Goal: Information Seeking & Learning: Learn about a topic

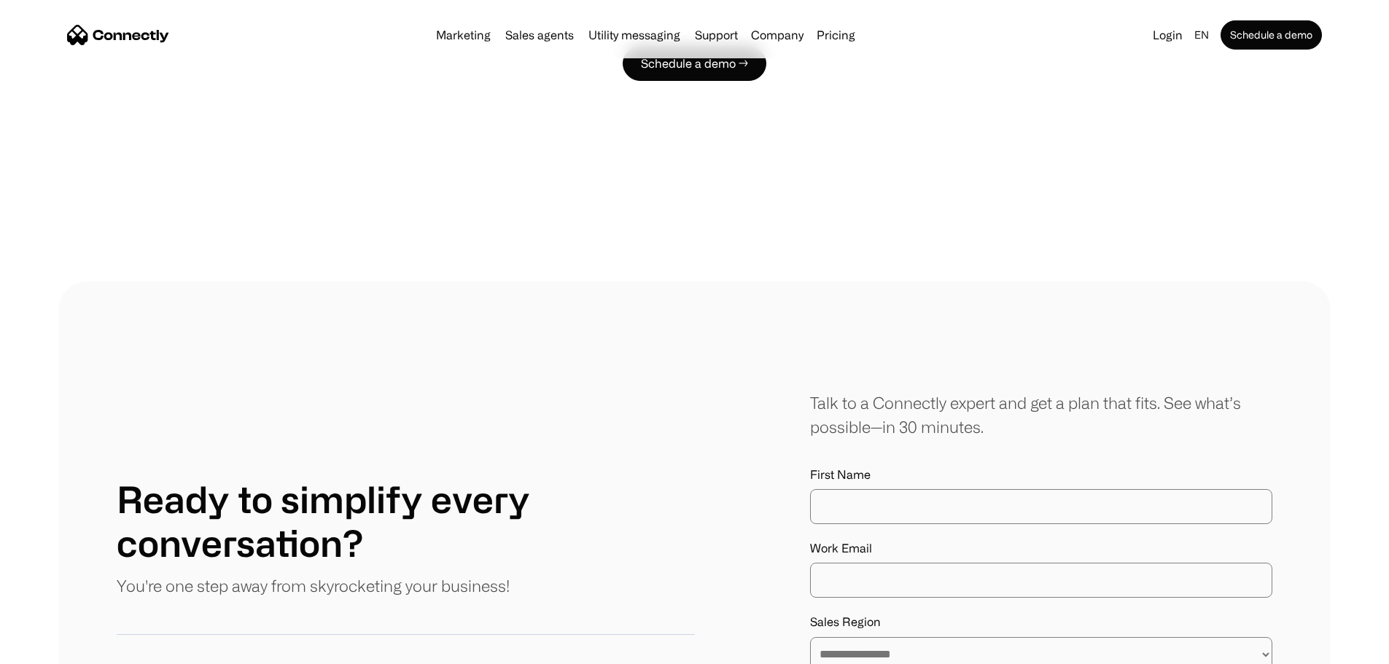
scroll to position [8386, 0]
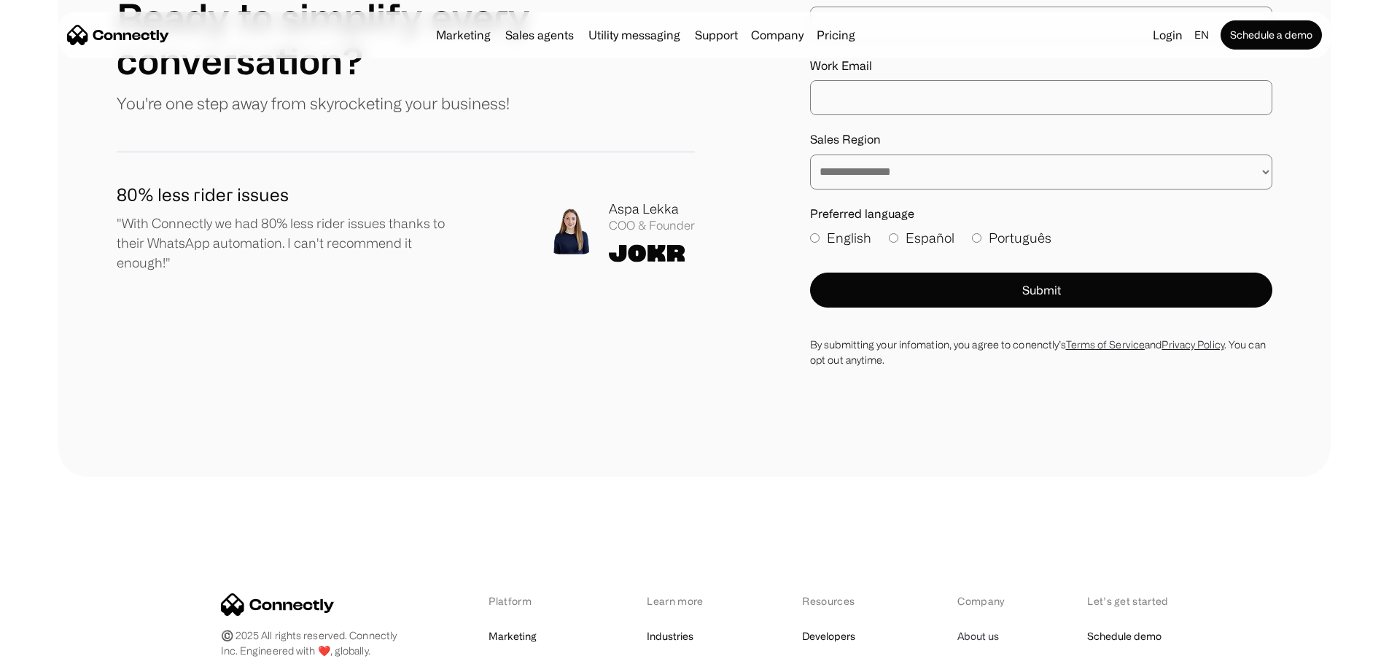
click at [969, 627] on link "About us" at bounding box center [979, 637] width 42 height 20
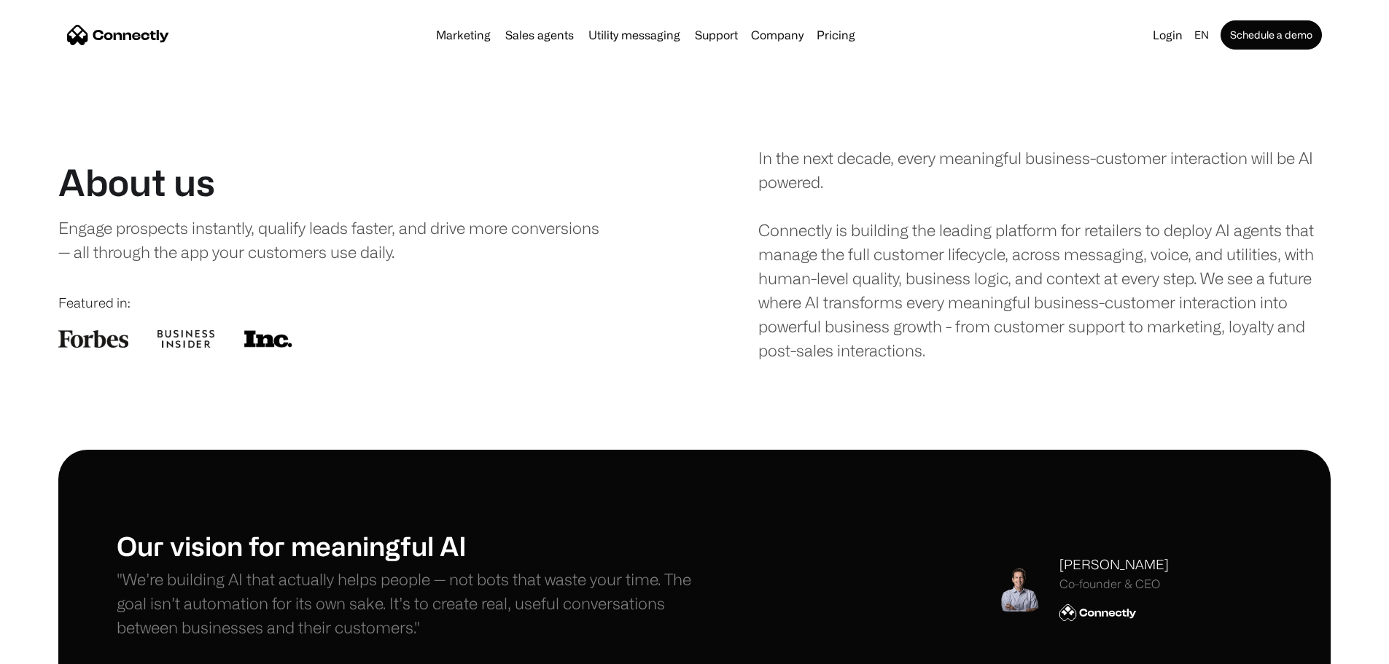
click at [128, 348] on img at bounding box center [93, 339] width 70 height 18
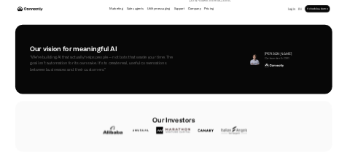
scroll to position [365, 0]
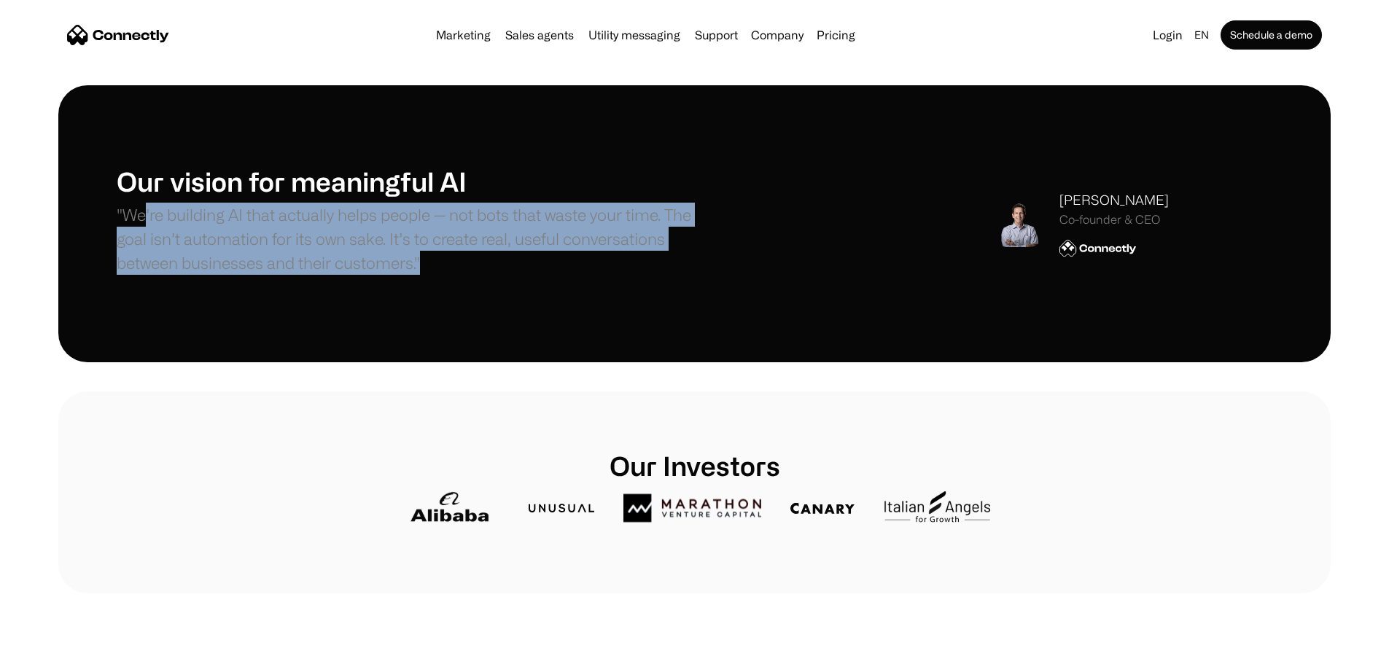
drag, startPoint x: 192, startPoint y: 255, endPoint x: 272, endPoint y: 356, distance: 128.7
click at [272, 282] on div "Our vision for meaningful AI "We’re building AI that actually helps people — no…" at bounding box center [406, 224] width 578 height 117
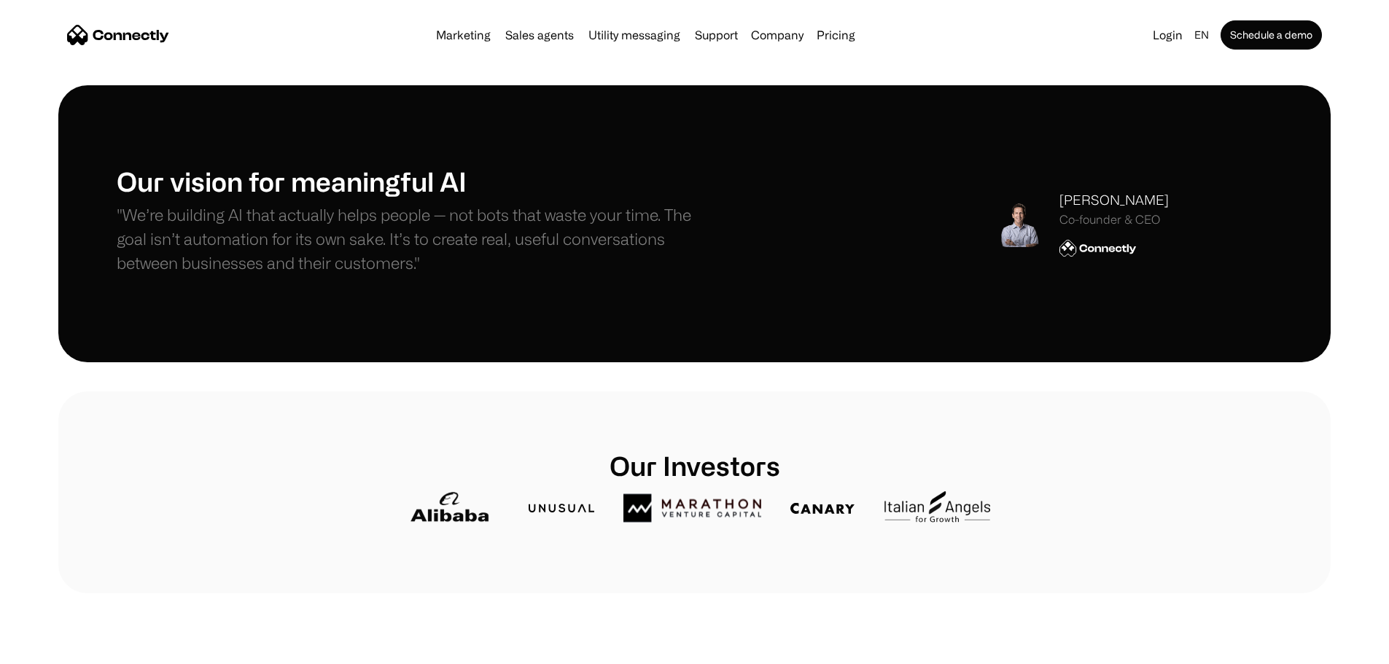
click at [1092, 227] on div "Co-founder & CEO" at bounding box center [1114, 220] width 109 height 14
click at [1073, 210] on div "Stefanos Loukakos" at bounding box center [1114, 200] width 109 height 20
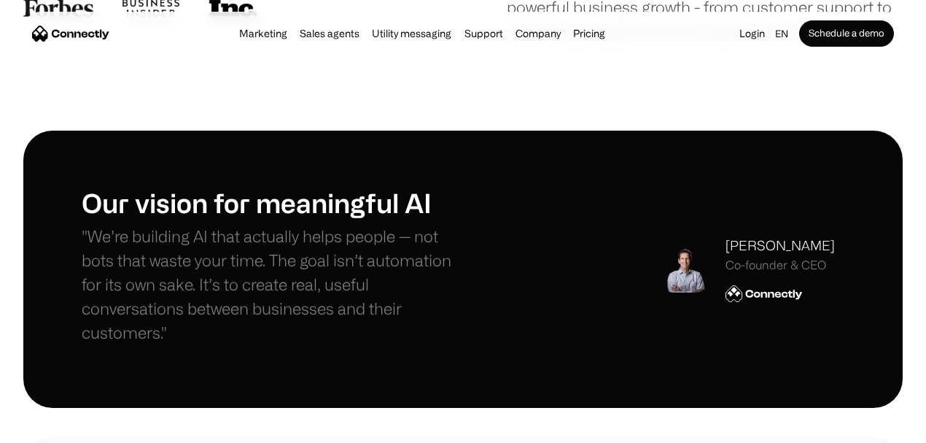
click at [662, 288] on img at bounding box center [685, 269] width 47 height 47
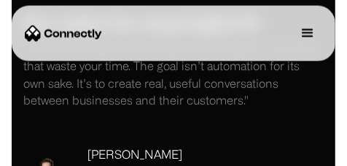
scroll to position [583, 0]
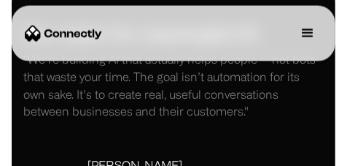
click at [305, 120] on div "Our vision for meaningful AI "We’re building AI that actually helps people — no…" at bounding box center [174, 122] width 324 height 277
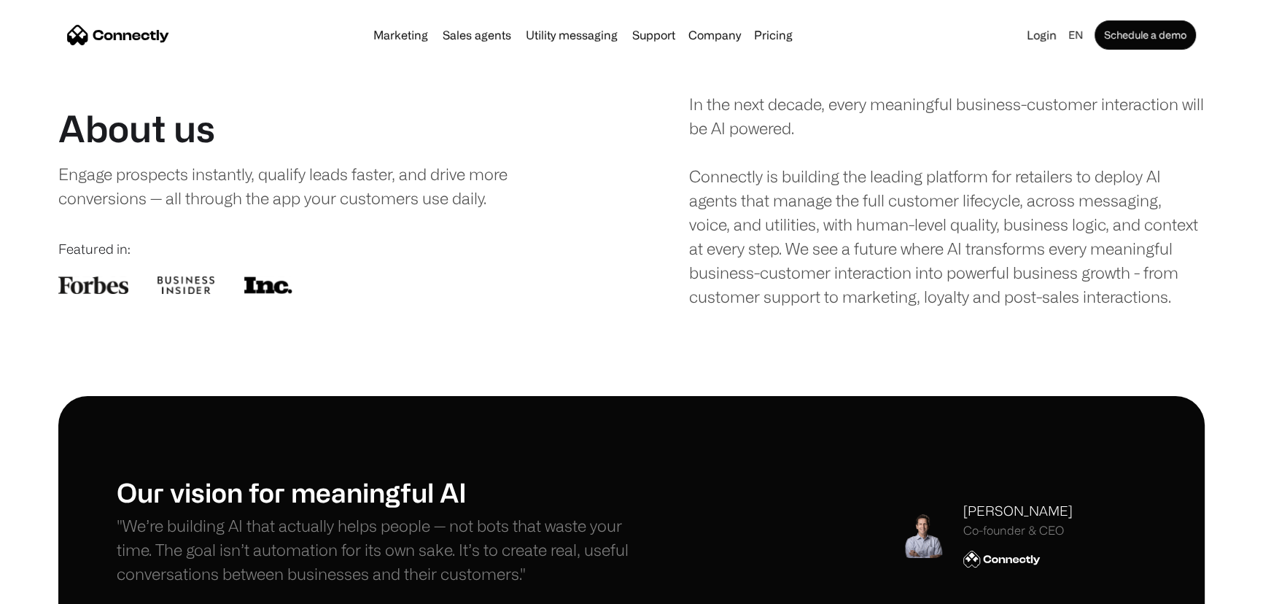
scroll to position [0, 0]
